Goal: Find specific page/section: Find specific page/section

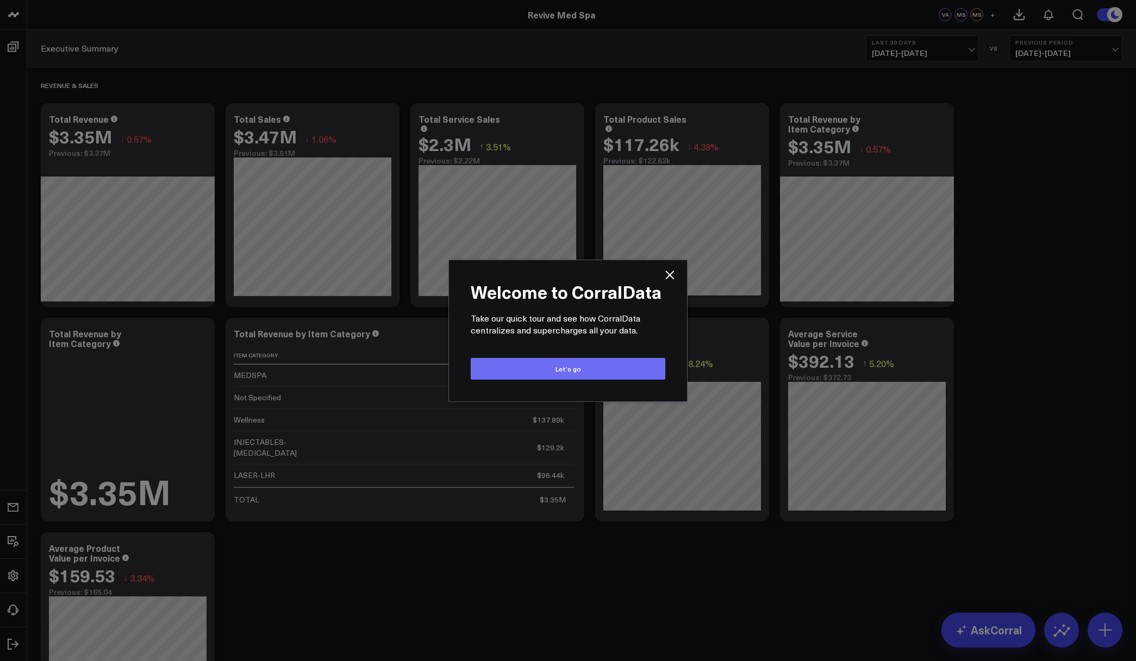
click at [603, 368] on button "Let’s go" at bounding box center [568, 369] width 195 height 22
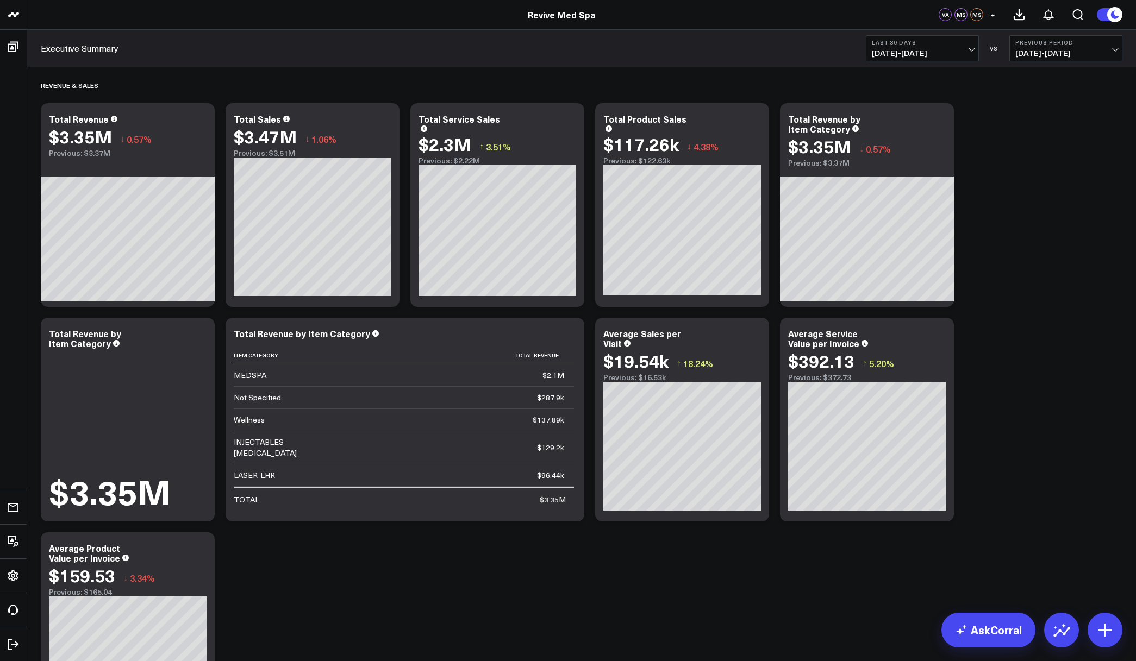
click at [1108, 16] on circle at bounding box center [1114, 14] width 15 height 15
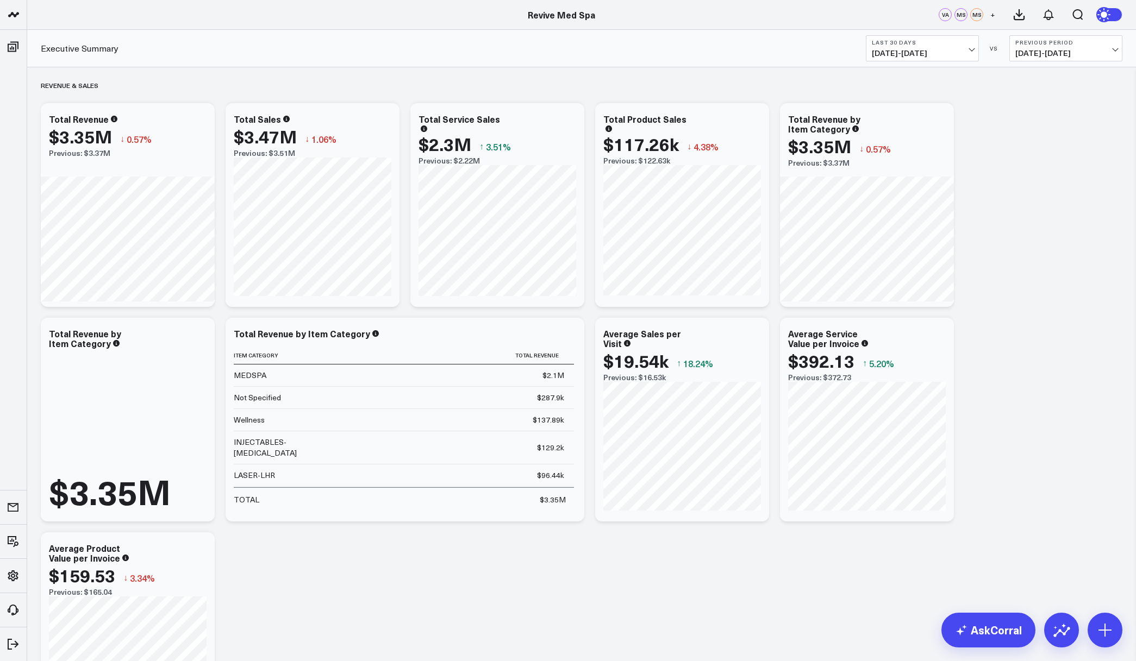
click at [1108, 16] on icon at bounding box center [1105, 14] width 8 height 8
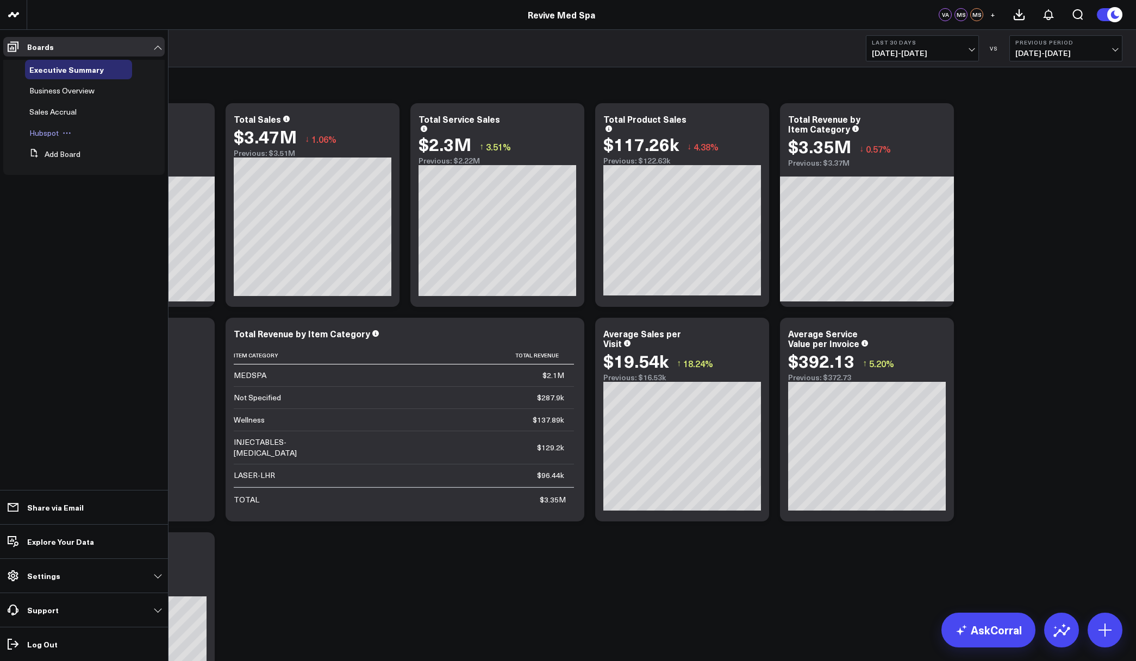
click at [36, 132] on span "Hubspot" at bounding box center [43, 133] width 29 height 10
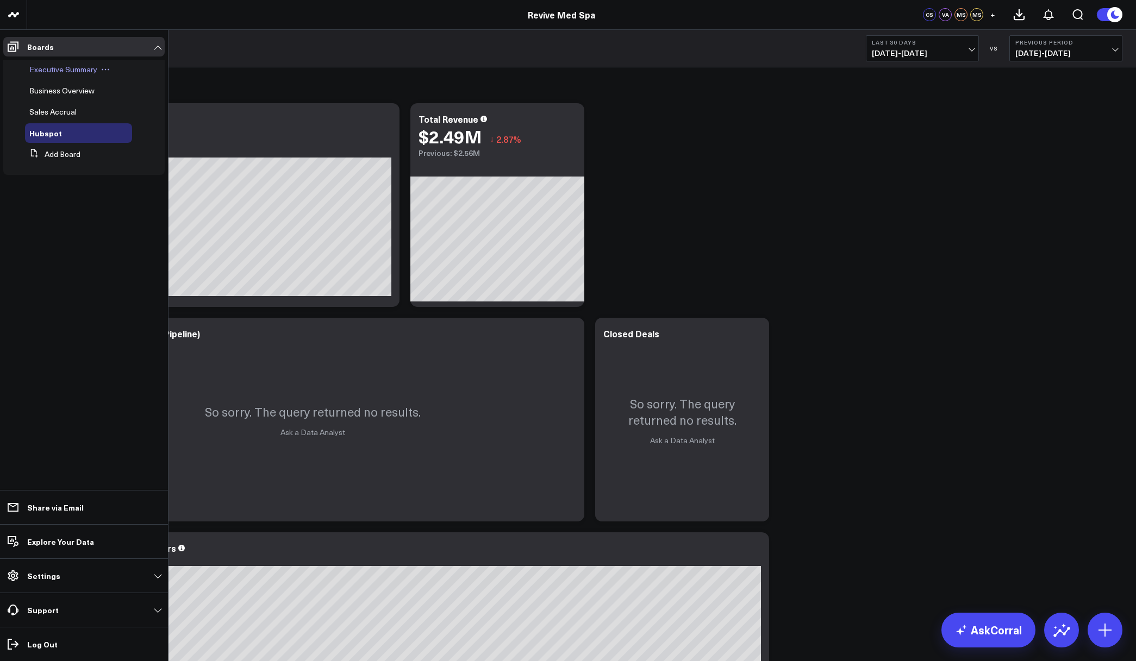
click at [54, 63] on div "Executive Summary" at bounding box center [78, 70] width 107 height 20
click at [57, 69] on span "Executive Summary" at bounding box center [63, 69] width 68 height 10
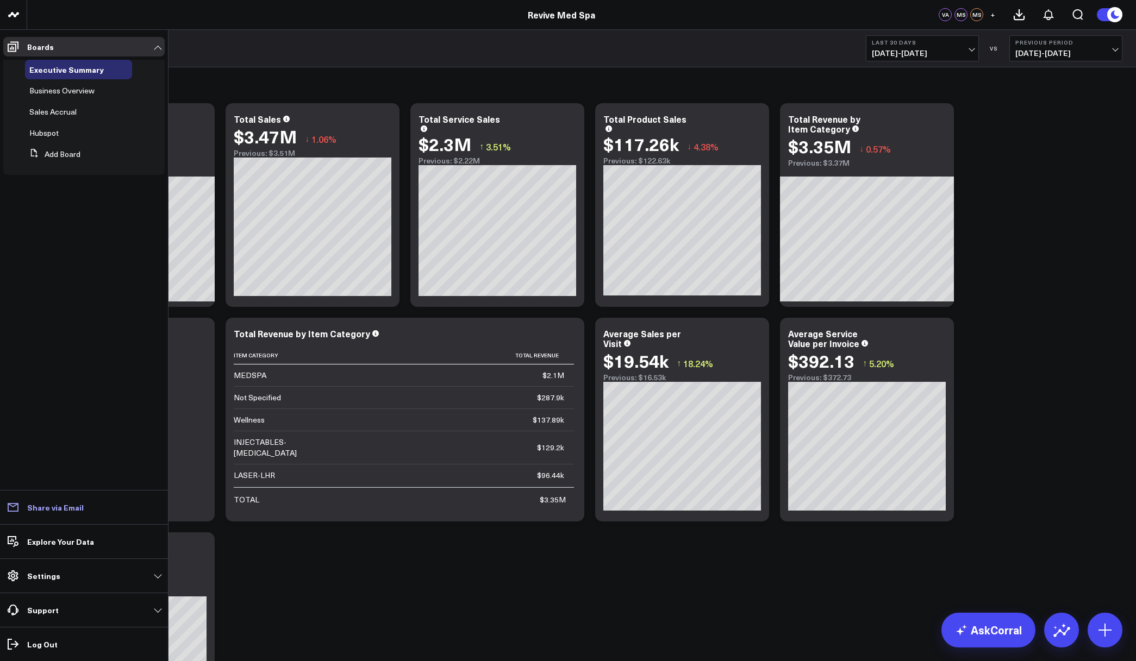
click at [43, 510] on p "Share via Email" at bounding box center [55, 507] width 57 height 9
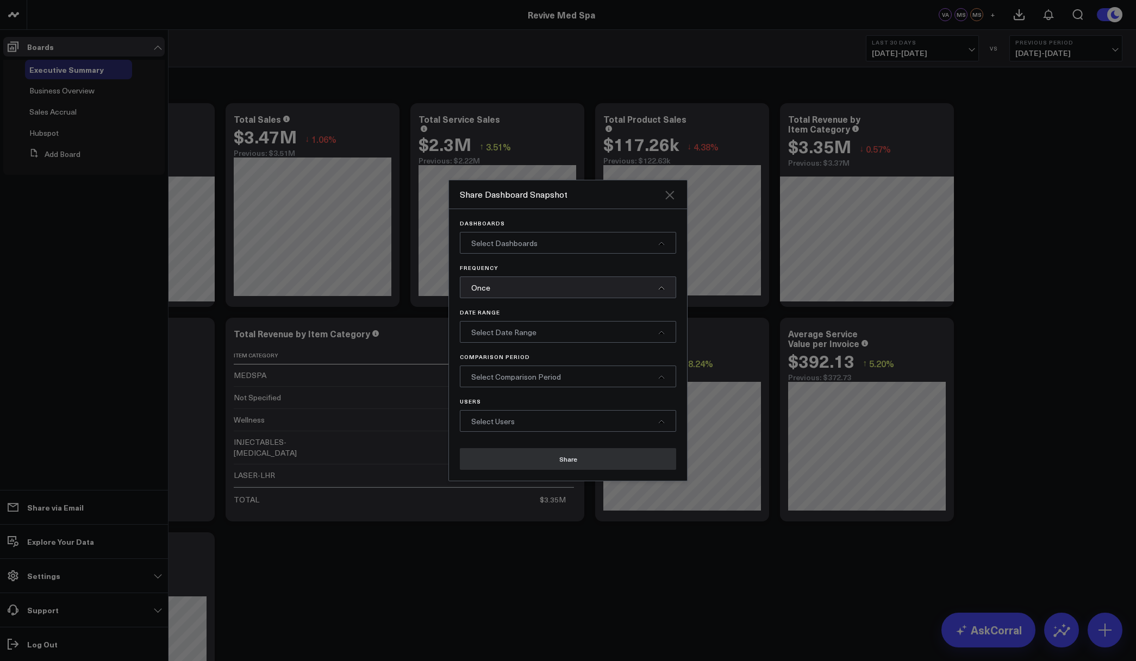
click at [670, 197] on icon "Close" at bounding box center [669, 195] width 9 height 9
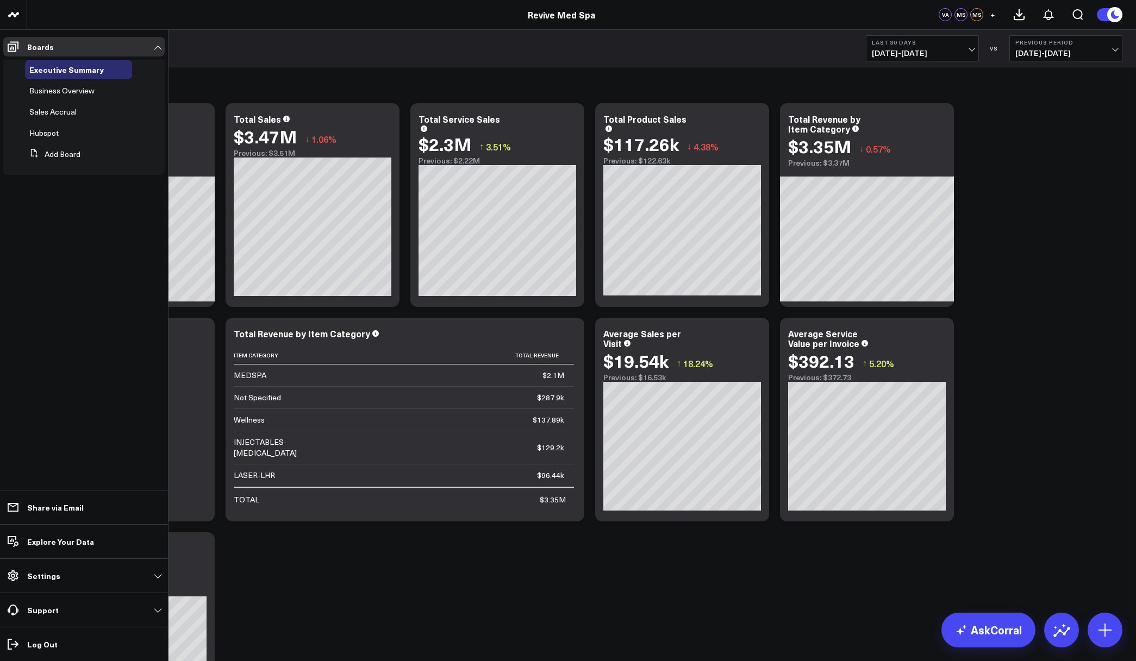
click at [340, 617] on div "Revenue & Sales Modify via AI Copy link to widget Ask support Remove Create lin…" at bounding box center [581, 404] width 1092 height 674
